Goal: Task Accomplishment & Management: Manage account settings

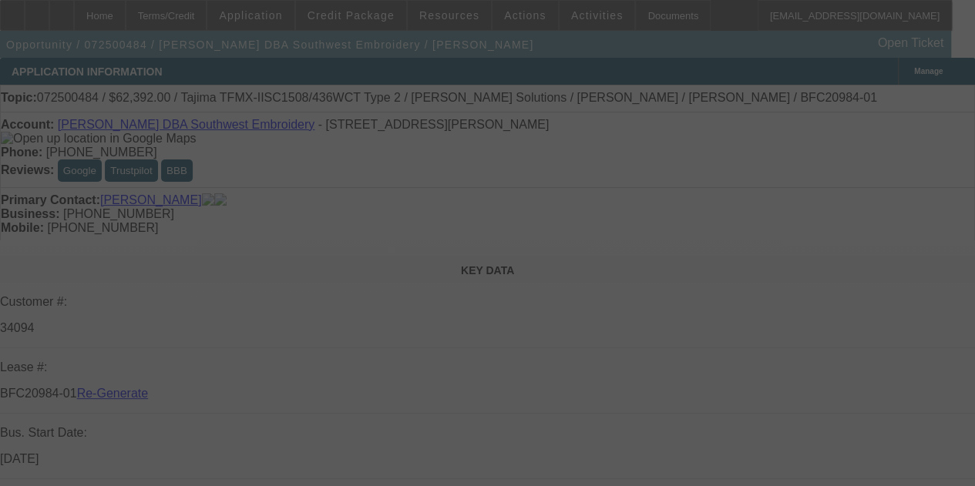
select select "3"
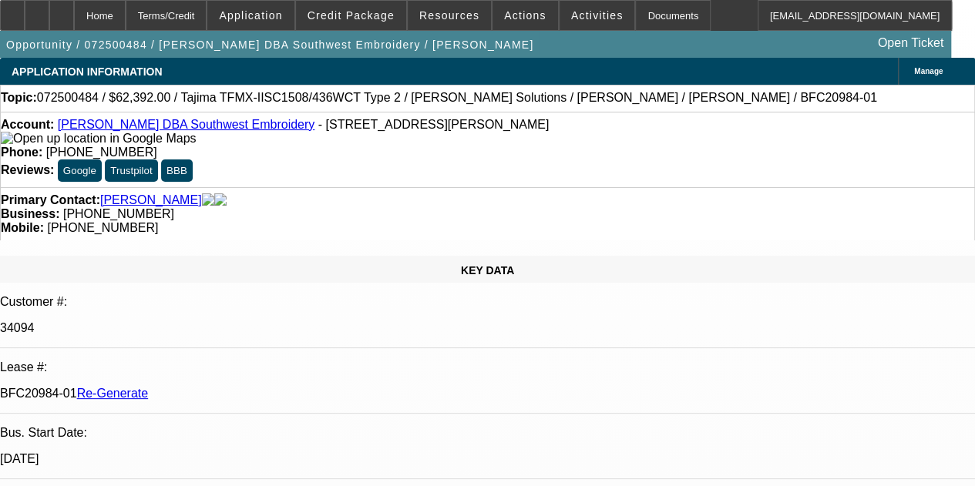
select select "0.2"
select select "2"
select select "0.1"
select select "4"
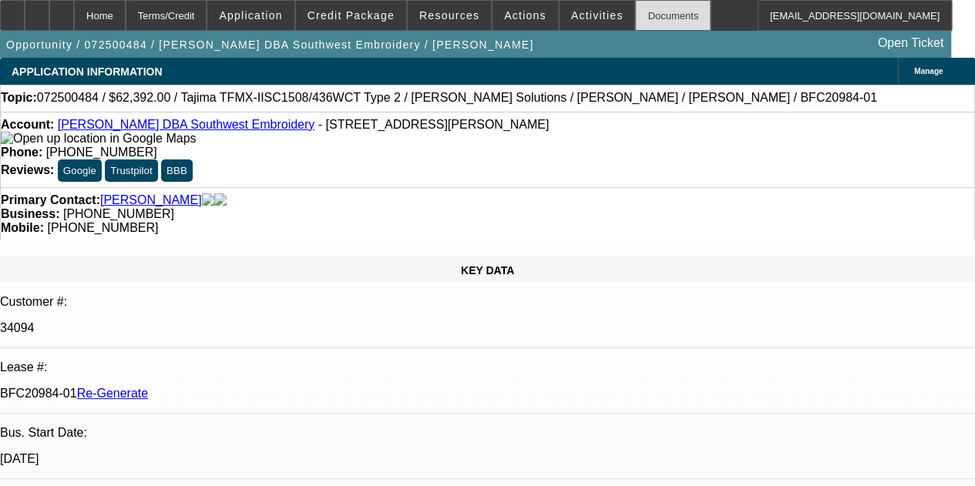
click at [638, 10] on div "Documents" at bounding box center [673, 15] width 76 height 31
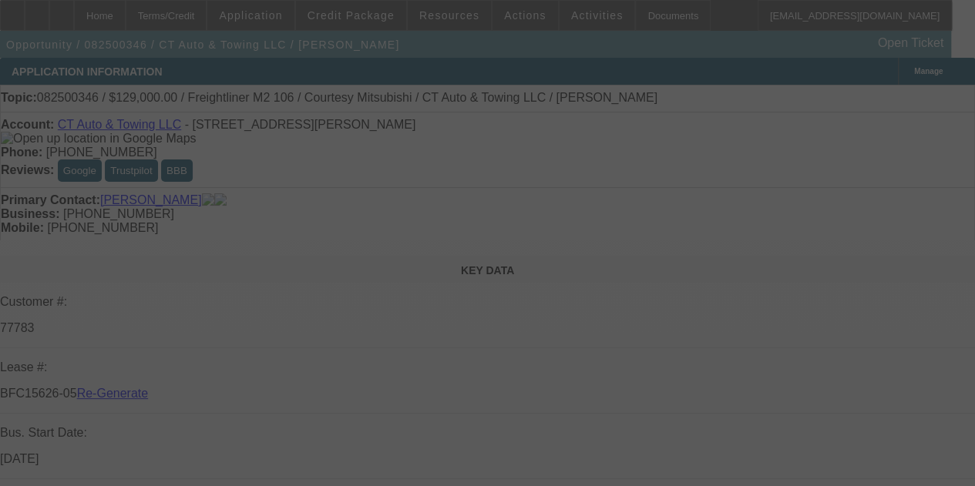
select select "3"
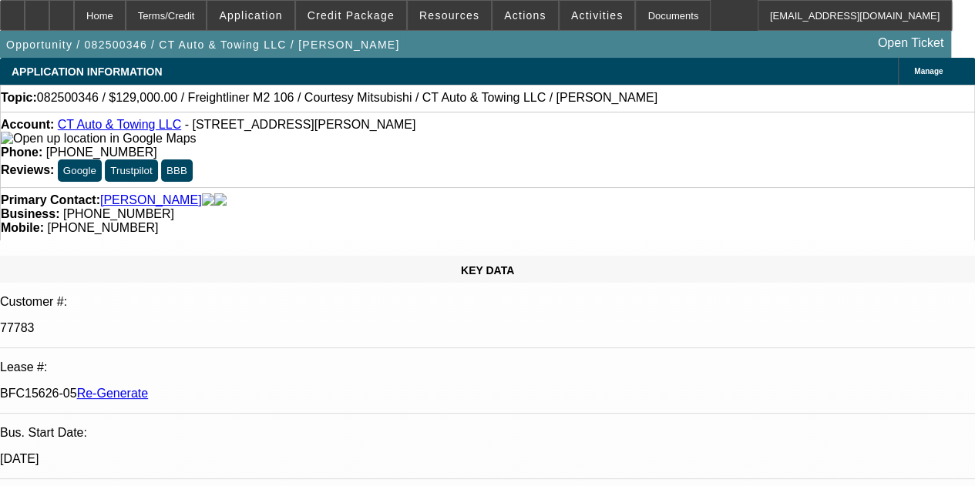
select select "0"
select select "3"
select select "0"
select select "6"
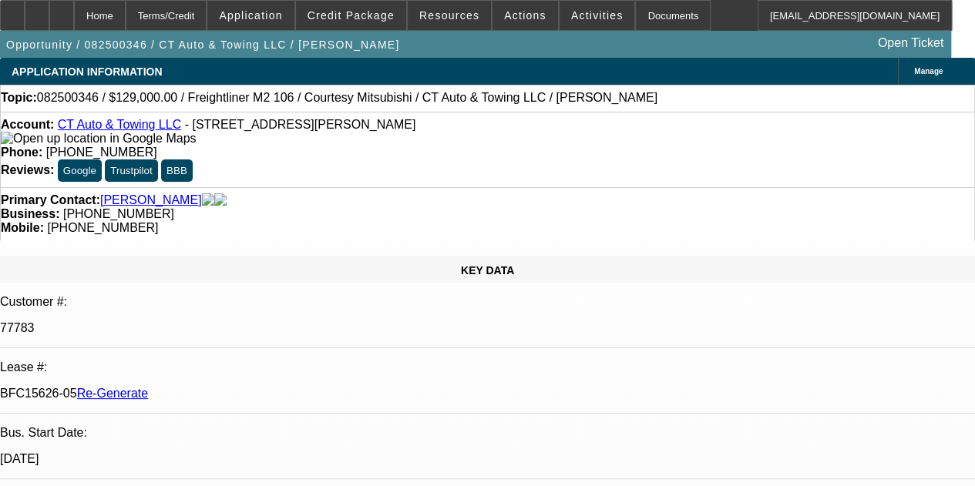
click at [640, 15] on div "Documents" at bounding box center [673, 15] width 76 height 31
click at [505, 15] on span "Actions" at bounding box center [525, 15] width 42 height 12
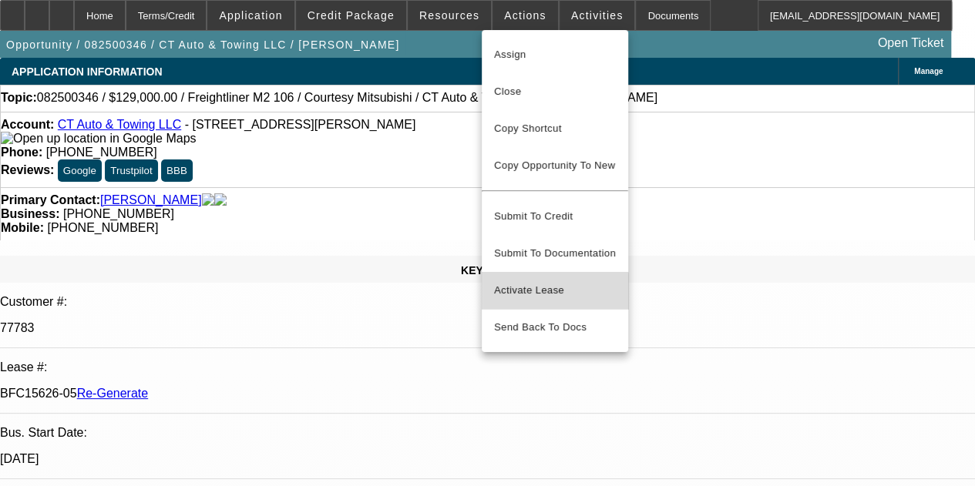
click at [532, 286] on span "Activate Lease" at bounding box center [555, 290] width 122 height 18
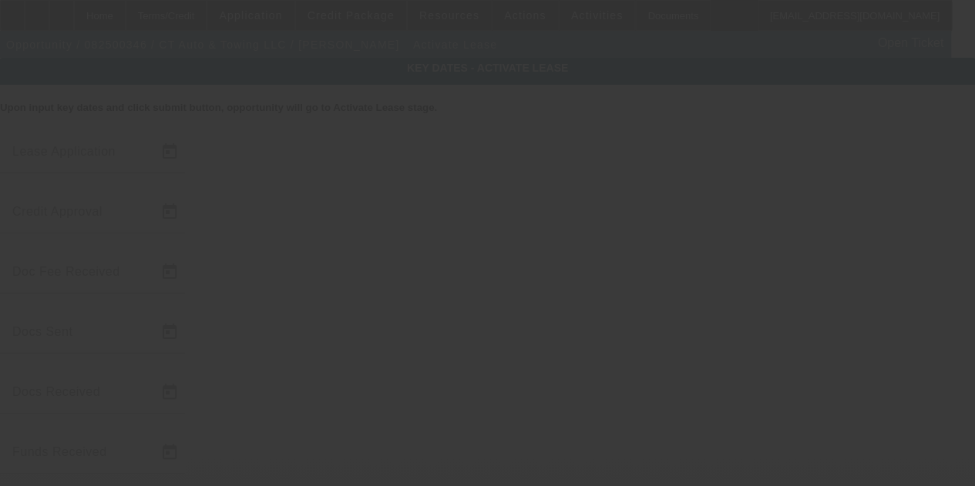
type input "8/13/2025"
type input "9/2/2025"
type input "9/4/2025"
type input "9/3/2025"
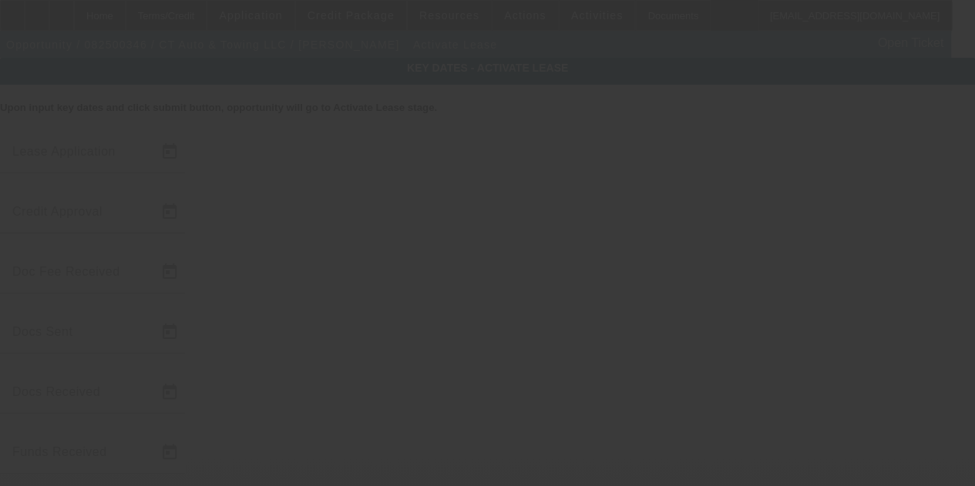
type input "9/4/2025"
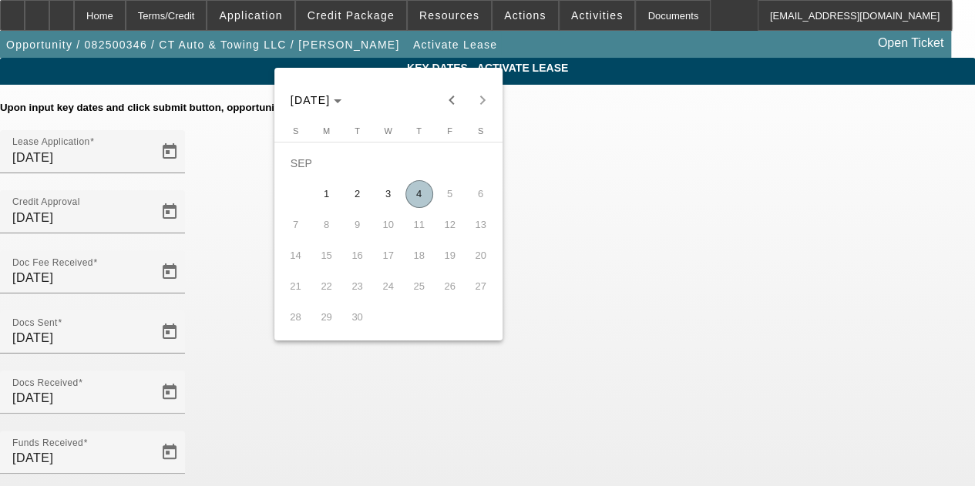
click at [417, 187] on span "4" at bounding box center [419, 194] width 28 height 28
type input "9/4/2025"
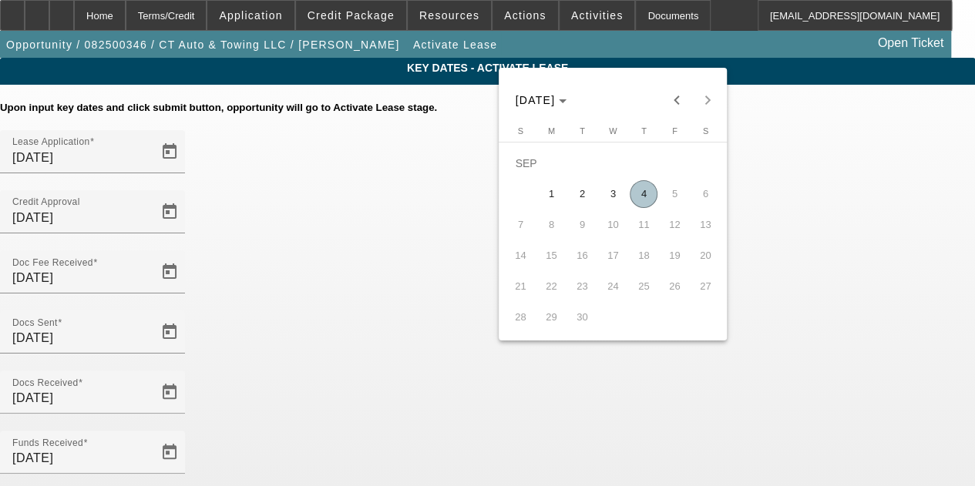
click at [634, 193] on span "4" at bounding box center [644, 194] width 28 height 28
type input "9/4/2025"
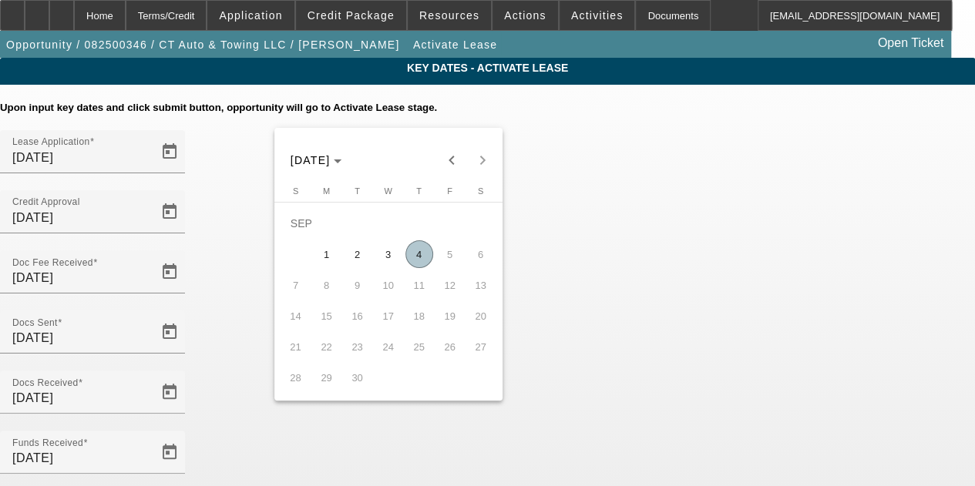
click at [416, 253] on span "4" at bounding box center [419, 254] width 28 height 28
type input "9/4/2025"
type input "10/1/2025"
type input "11/1/2025"
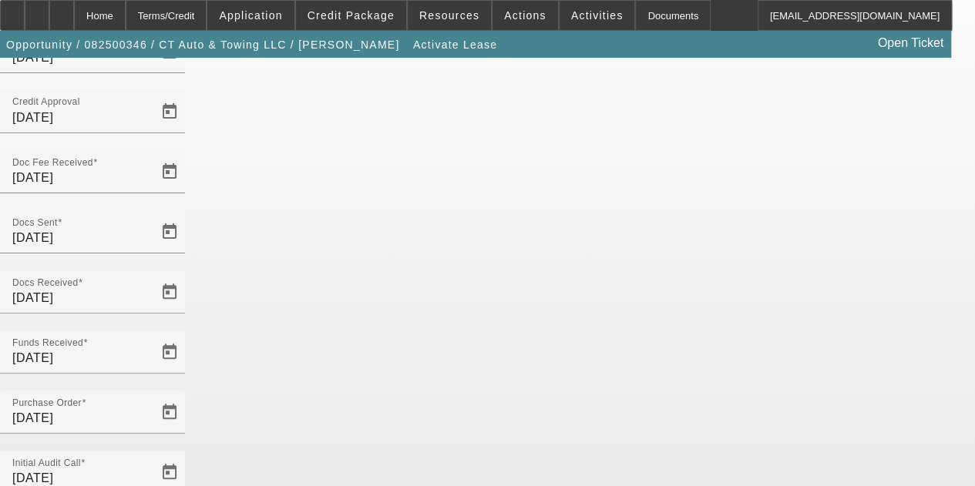
scroll to position [111, 0]
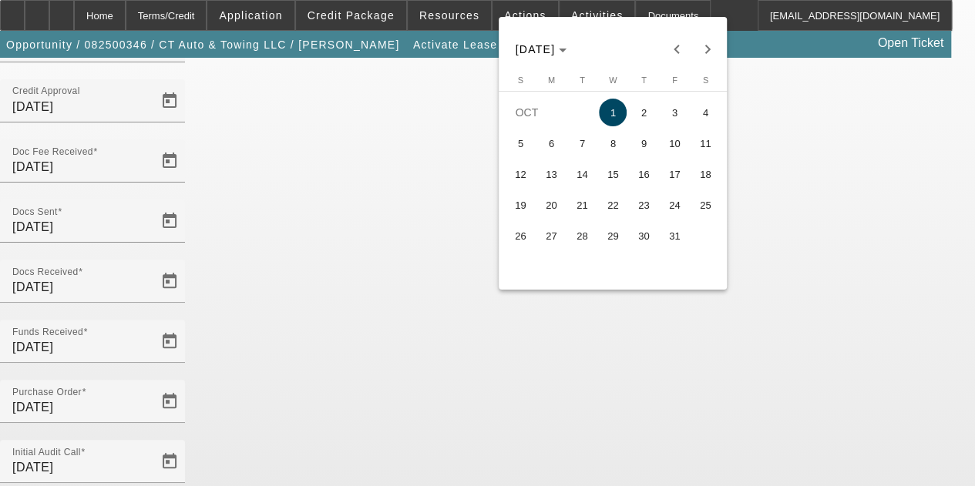
click at [613, 176] on span "15" at bounding box center [613, 174] width 28 height 28
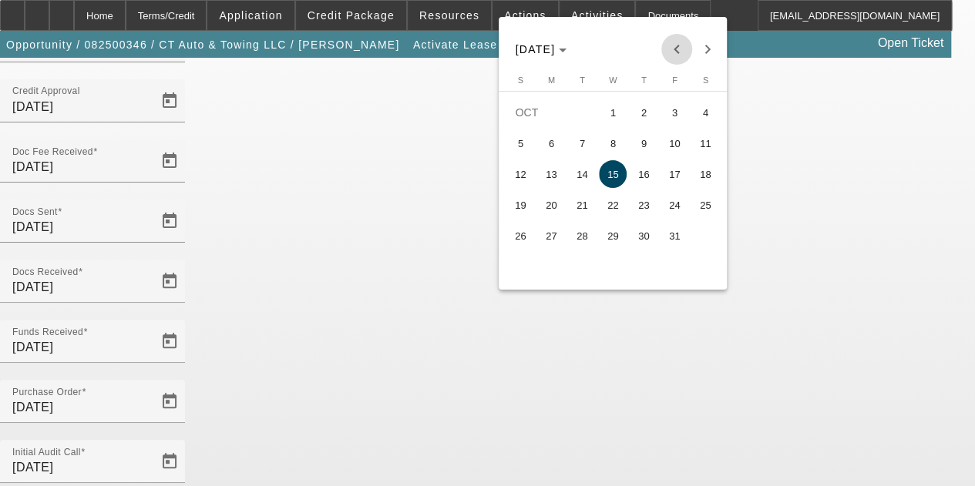
click at [673, 49] on span "Previous month" at bounding box center [676, 49] width 31 height 31
click at [561, 203] on span "15" at bounding box center [551, 205] width 28 height 28
type input "9/15/2025"
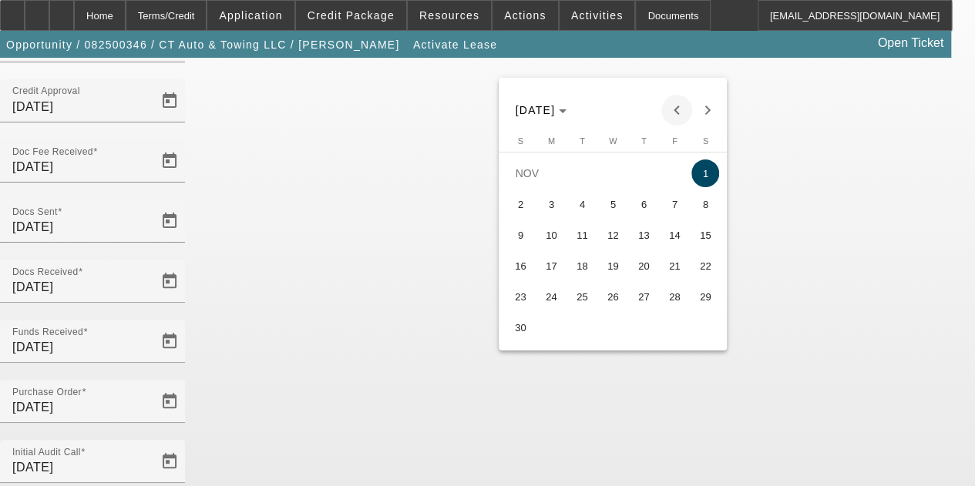
click at [672, 104] on span "Previous month" at bounding box center [676, 110] width 31 height 31
click at [606, 235] on span "15" at bounding box center [613, 235] width 28 height 28
type input "10/15/2025"
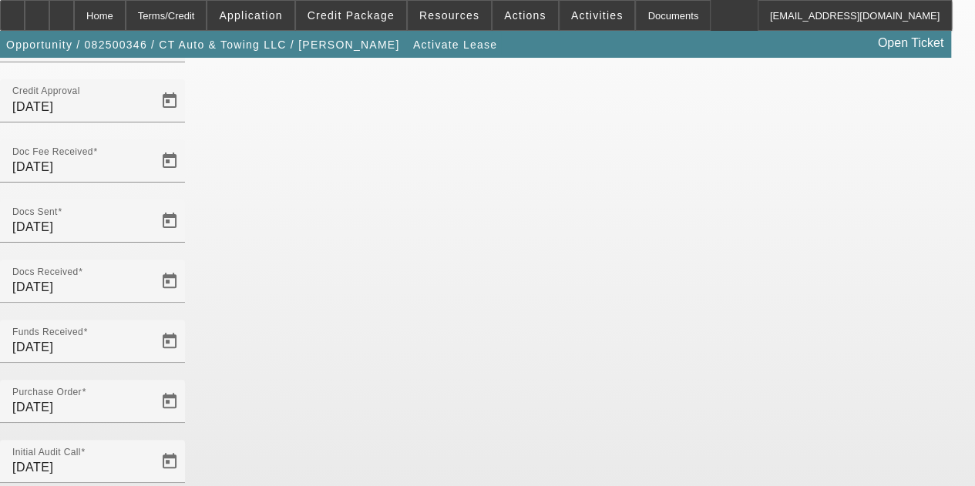
scroll to position [159, 0]
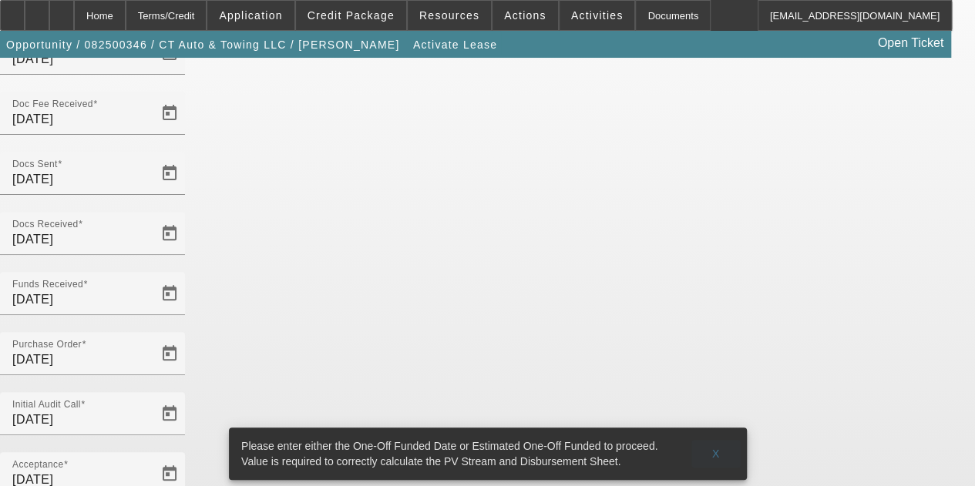
click at [717, 448] on span "X" at bounding box center [715, 454] width 8 height 12
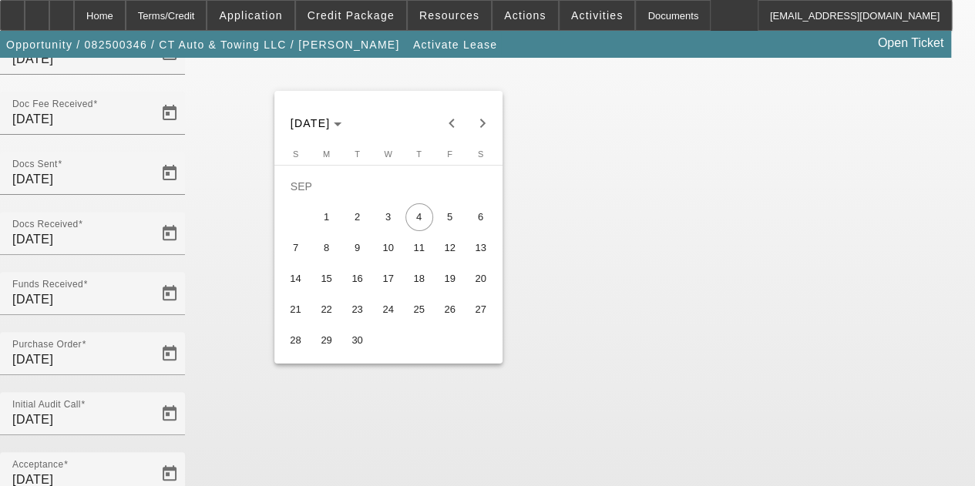
click at [351, 251] on span "9" at bounding box center [358, 248] width 28 height 28
type input "9/9/2025"
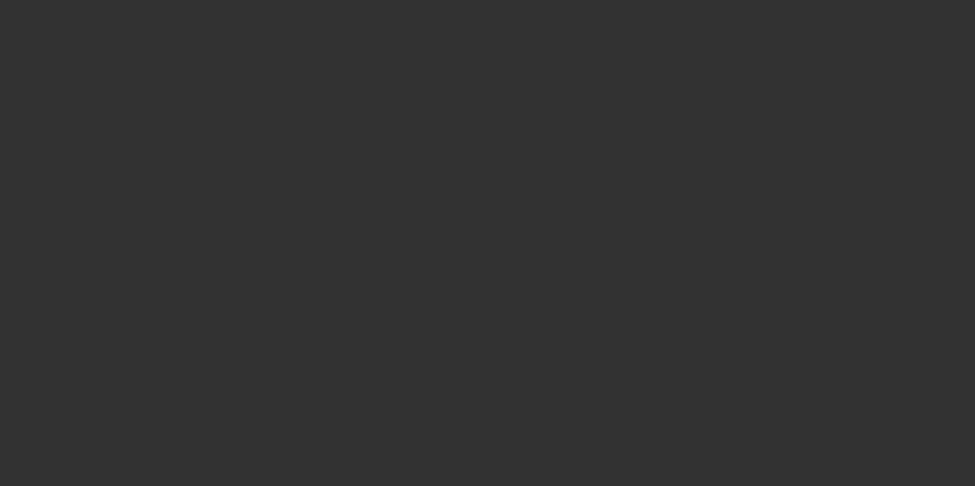
select select "4"
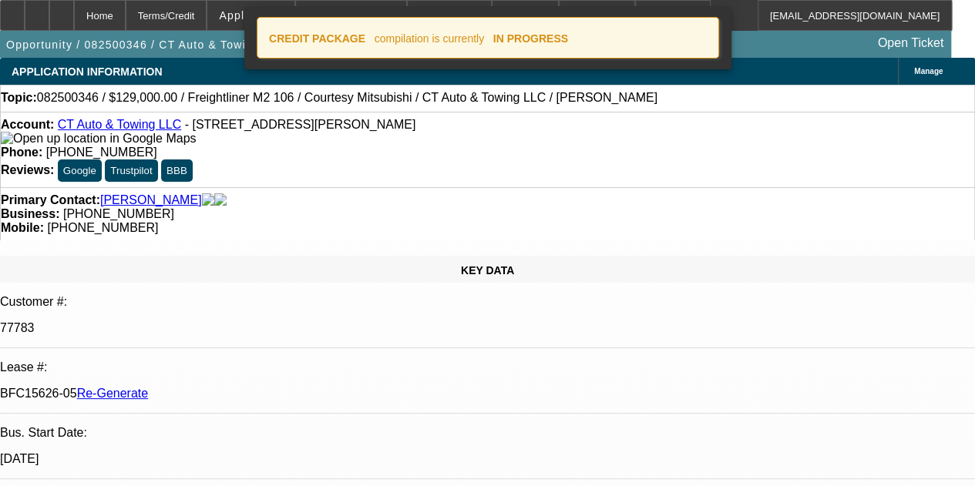
select select "0"
select select "3"
select select "0"
select select "6"
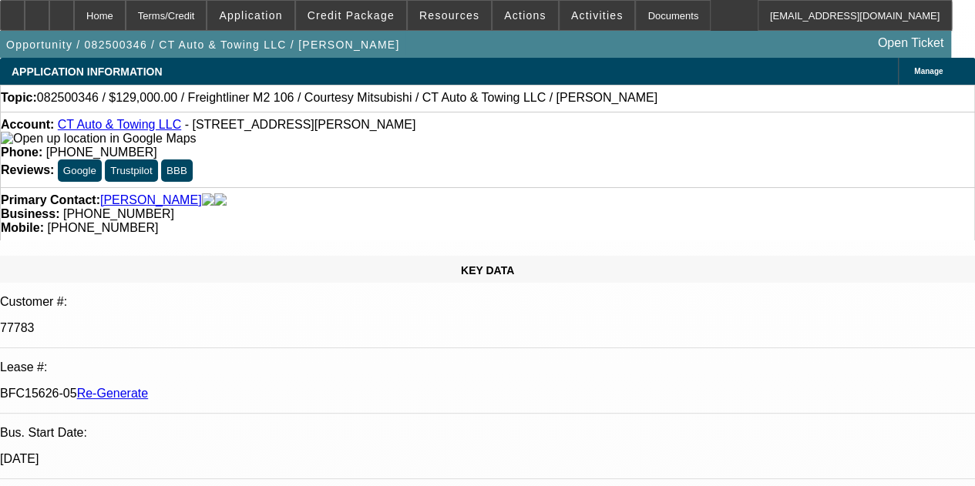
drag, startPoint x: 474, startPoint y: 33, endPoint x: 374, endPoint y: 43, distance: 99.9
click at [374, 43] on div "Opportunity / 082500346 / CT Auto & Towing LLC / Gofman, Vyacheslav Open Ticket" at bounding box center [475, 44] width 951 height 27
click at [74, 13] on div at bounding box center [61, 15] width 25 height 31
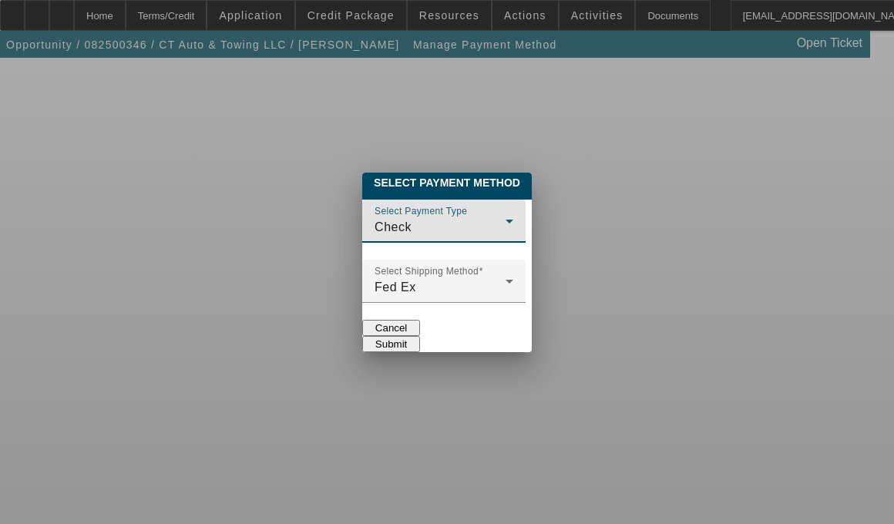
click at [428, 218] on div "Check" at bounding box center [439, 227] width 131 height 18
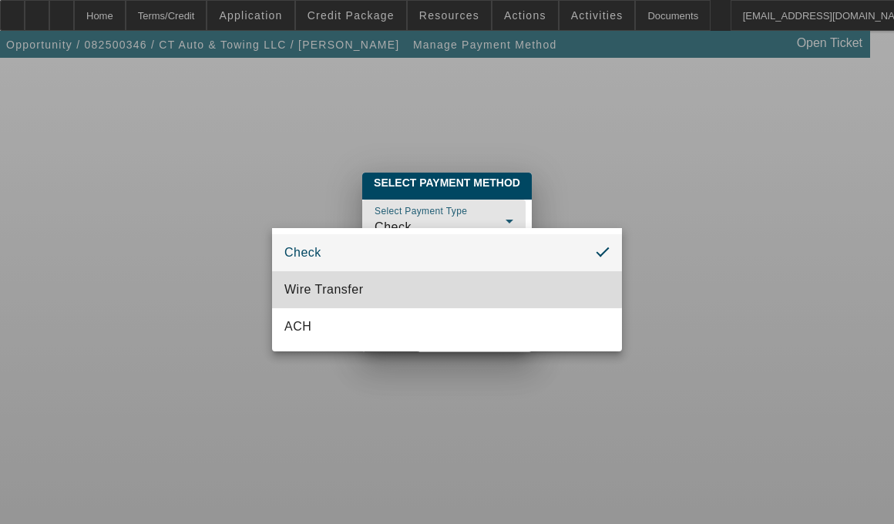
click at [341, 285] on span "Wire Transfer" at bounding box center [323, 289] width 79 height 18
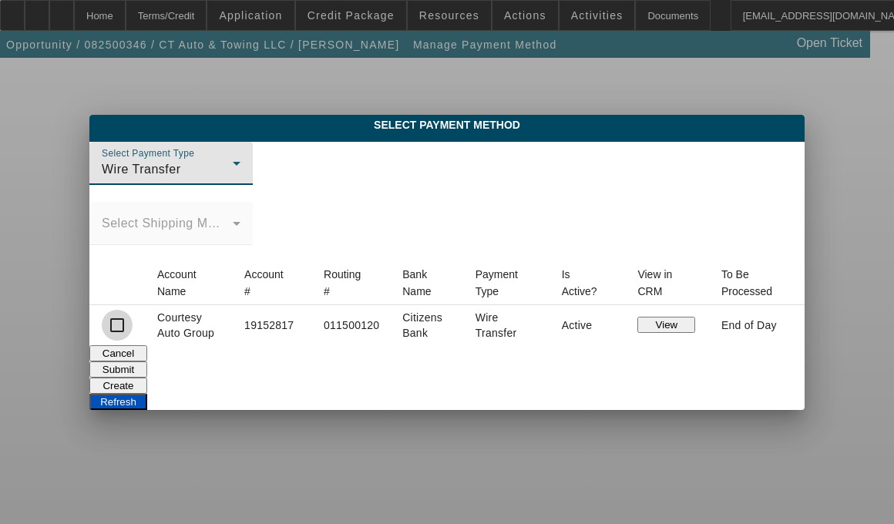
click at [133, 319] on input "checkbox" at bounding box center [117, 325] width 31 height 31
checkbox input "true"
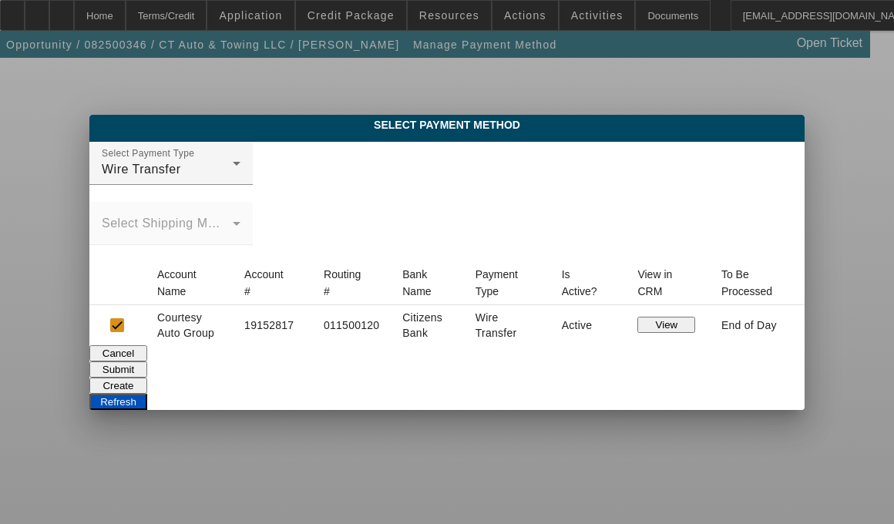
click at [147, 361] on button "Submit" at bounding box center [118, 369] width 58 height 16
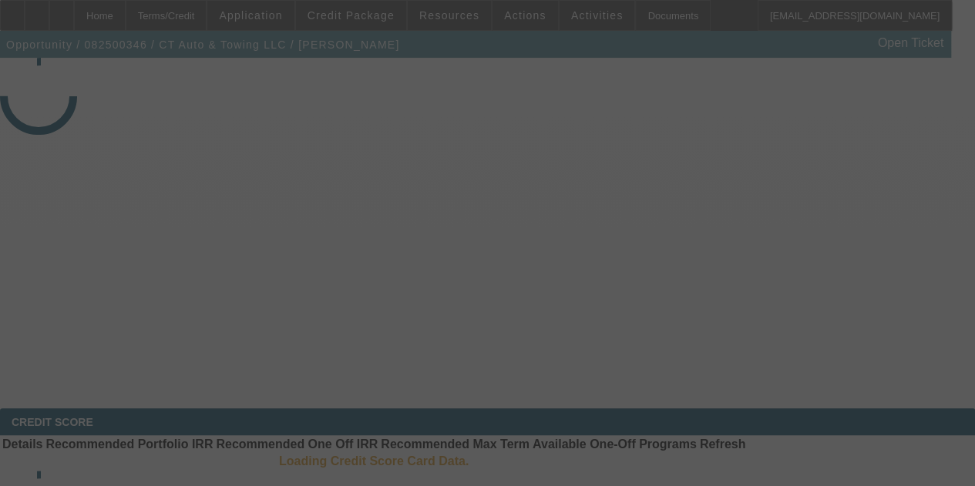
select select "4"
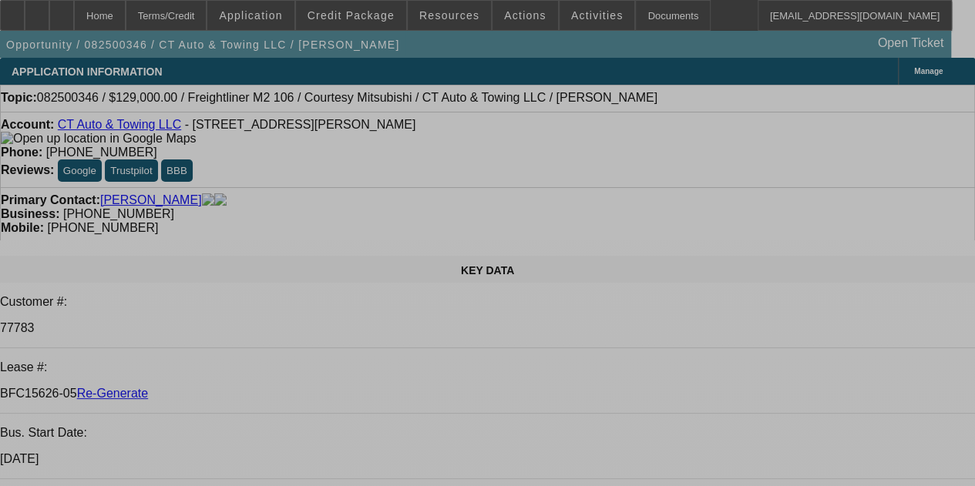
select select "0"
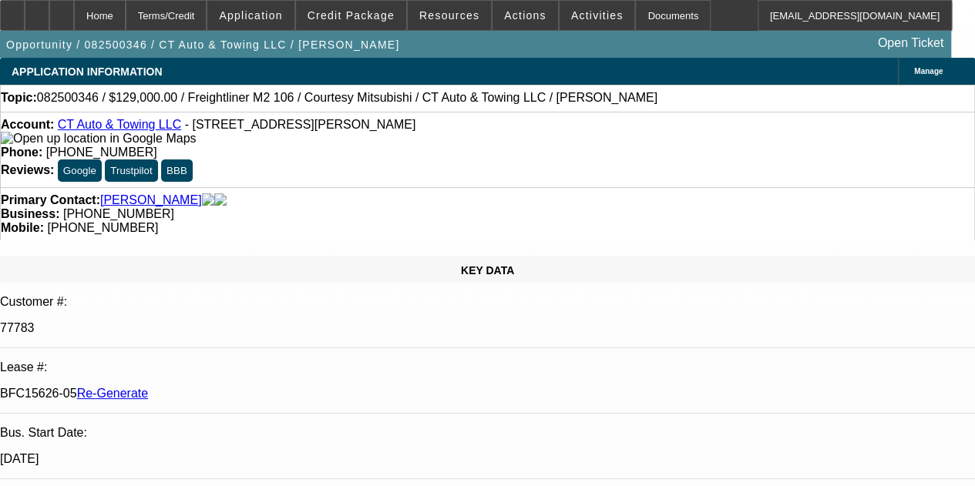
select select "0"
select select "3"
select select "0"
select select "6"
click at [637, 18] on div "Documents" at bounding box center [673, 15] width 76 height 31
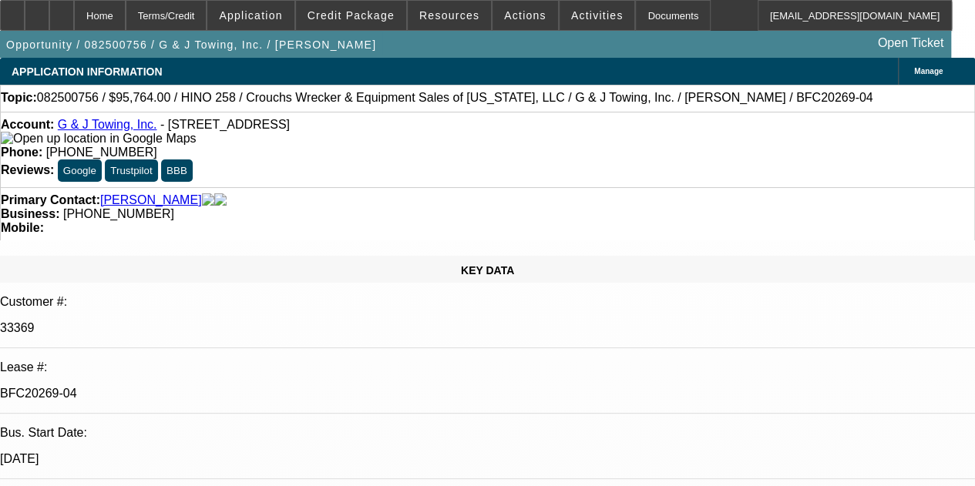
select select "0"
select select "6"
select select "0"
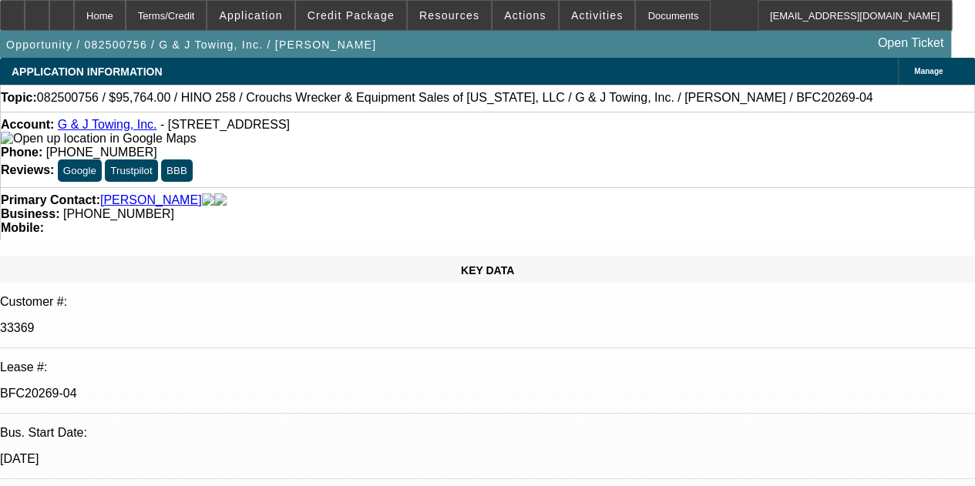
select select "0"
select select "6"
select select "0"
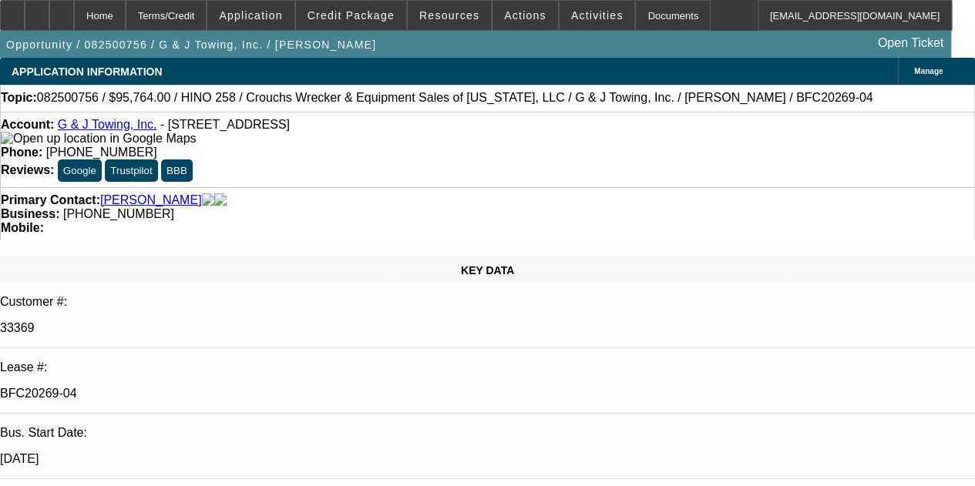
select select "0"
select select "6"
select select "0"
select select "3"
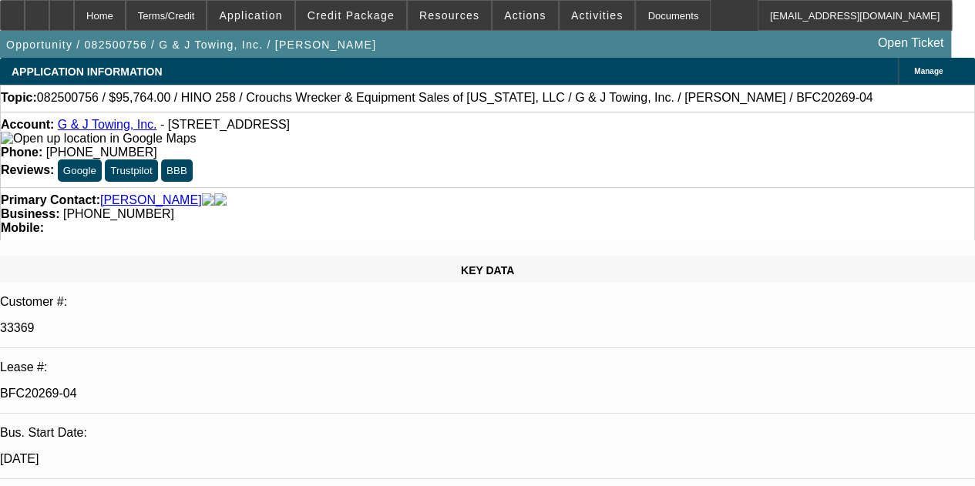
select select "0"
select select "6"
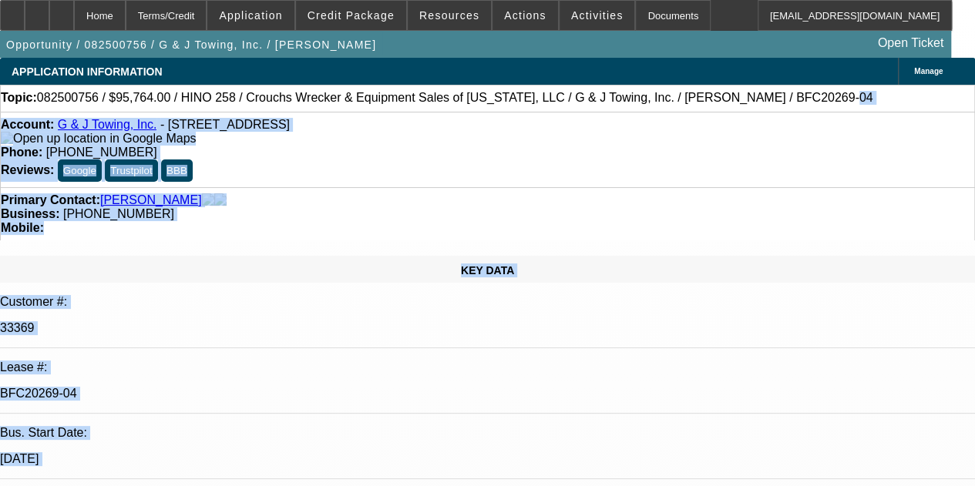
drag, startPoint x: 634, startPoint y: 116, endPoint x: 552, endPoint y: 363, distance: 259.7
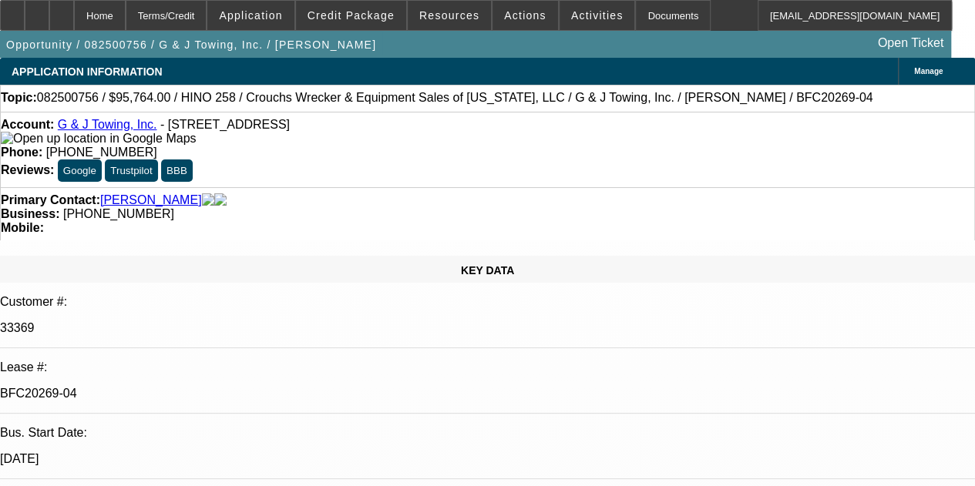
click at [726, 20] on div "Home Terms/Credit Application Credit Package Resources Actions Activities Docum…" at bounding box center [476, 15] width 952 height 31
click at [361, 12] on span "Credit Package" at bounding box center [350, 15] width 87 height 12
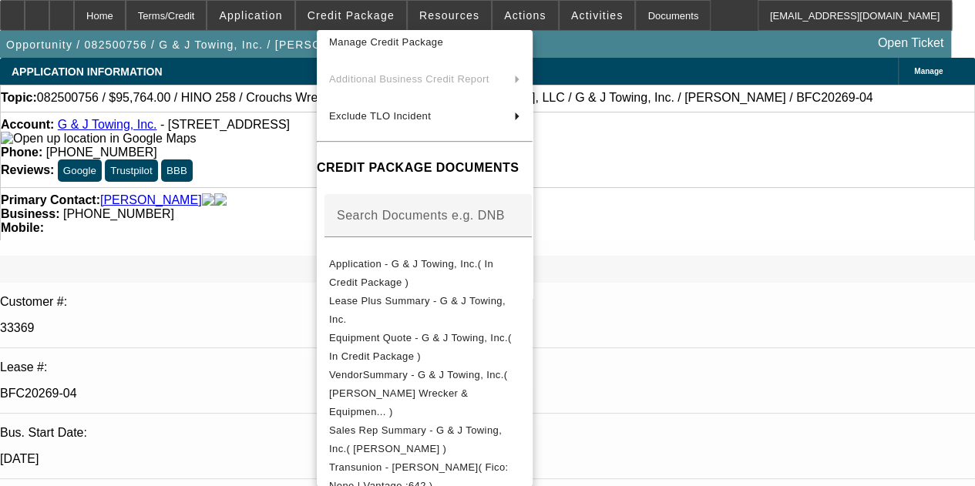
scroll to position [185, 0]
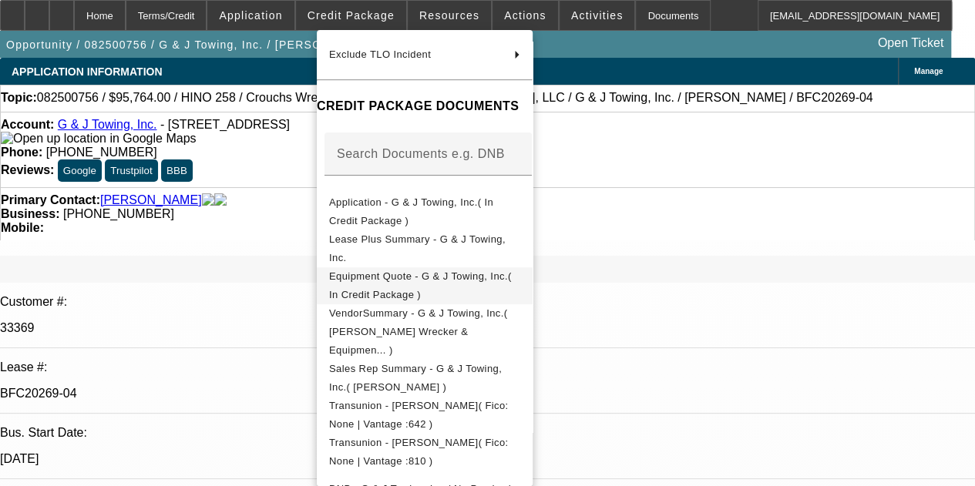
click at [436, 273] on span "Equipment Quote - G & J Towing, Inc.( In Credit Package )" at bounding box center [424, 285] width 191 height 37
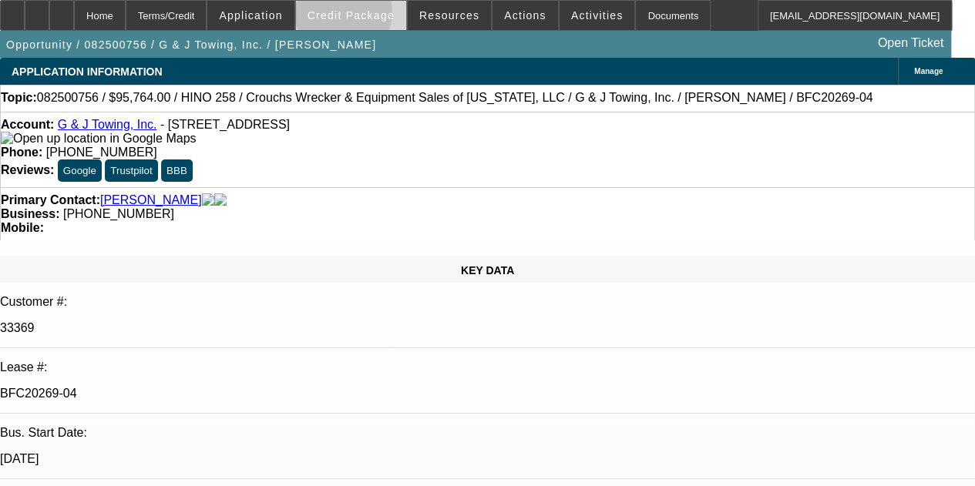
click at [364, 15] on span "Credit Package" at bounding box center [350, 15] width 87 height 12
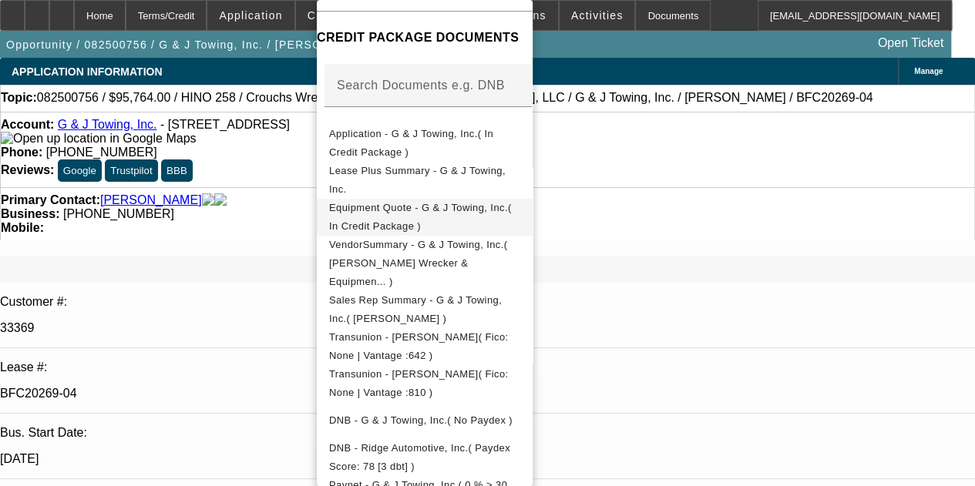
scroll to position [230, 0]
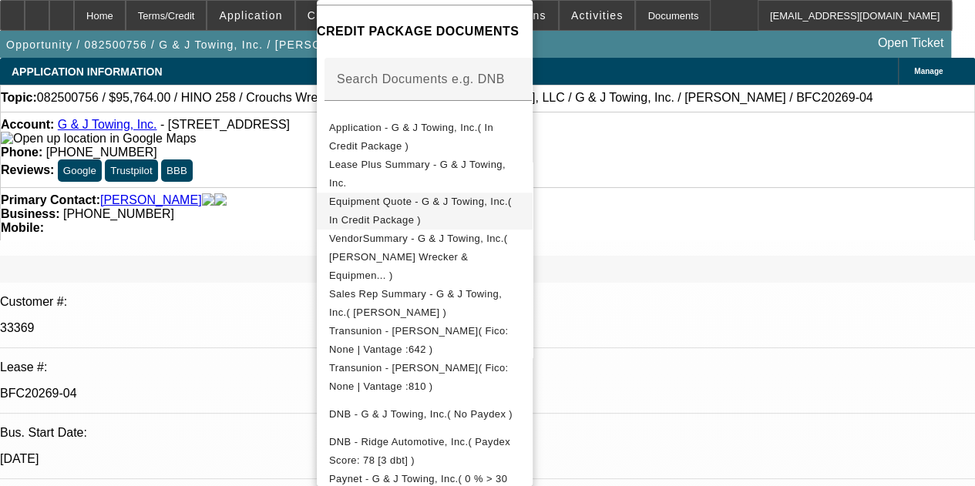
click at [453, 201] on span "Equipment Quote - G & J Towing, Inc.( In Credit Package )" at bounding box center [420, 211] width 183 height 30
